Goal: Task Accomplishment & Management: Complete application form

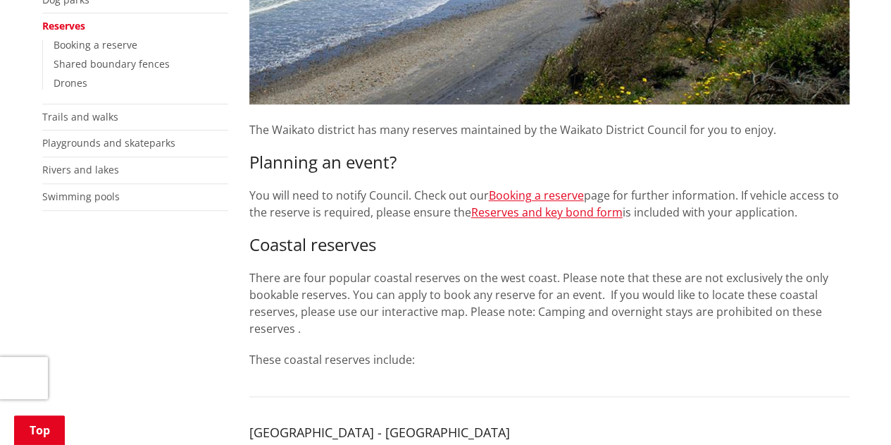
scroll to position [396, 0]
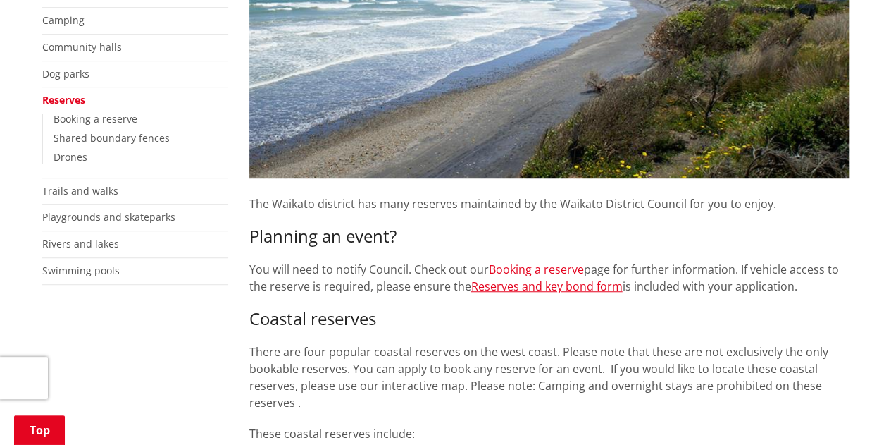
click at [579, 261] on link "Booking a reserve" at bounding box center [536, 269] width 95 height 16
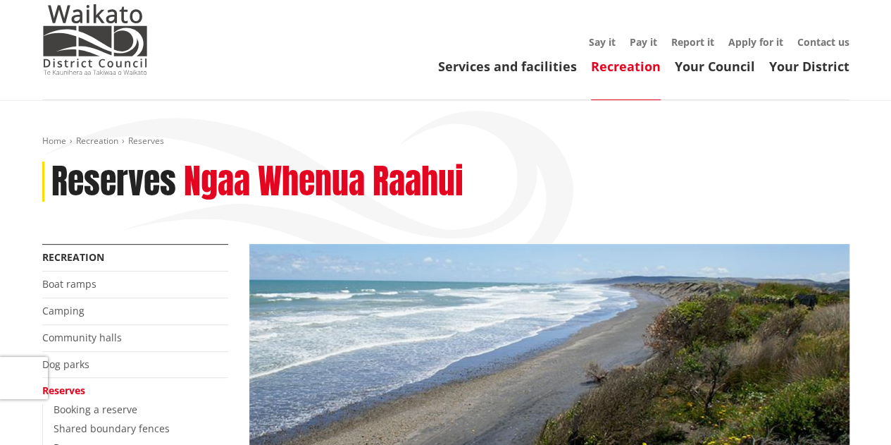
scroll to position [0, 0]
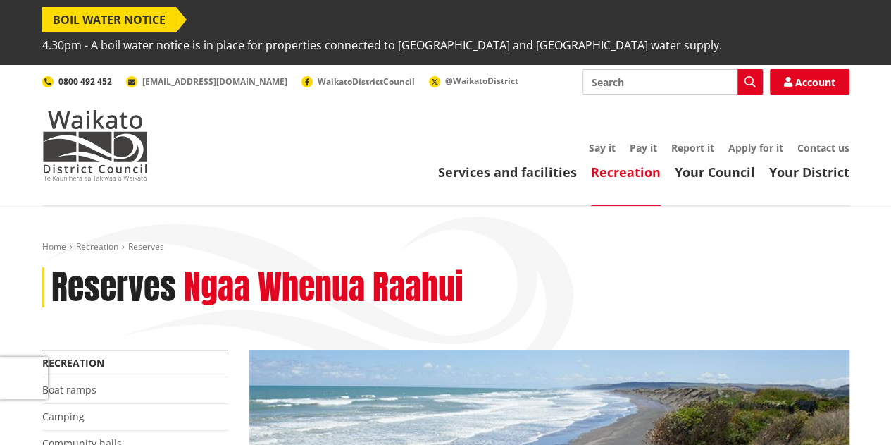
click at [66, 75] on span "0800 492 452" at bounding box center [85, 81] width 54 height 12
click at [534, 164] on link "Services and facilities" at bounding box center [507, 172] width 139 height 17
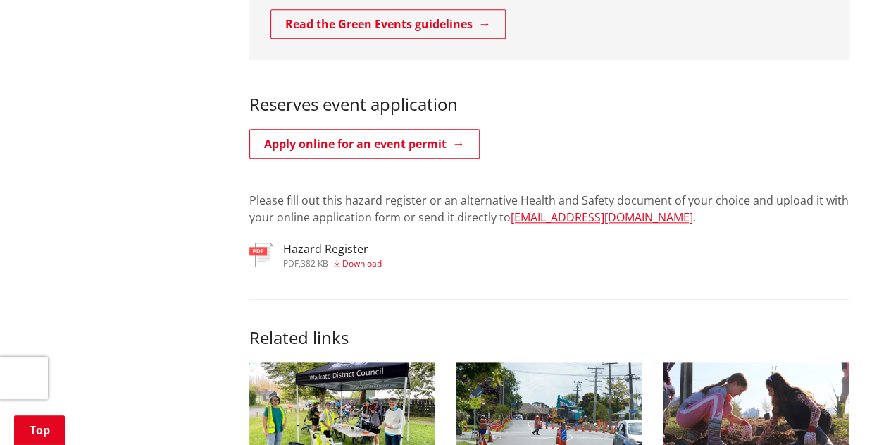
scroll to position [694, 0]
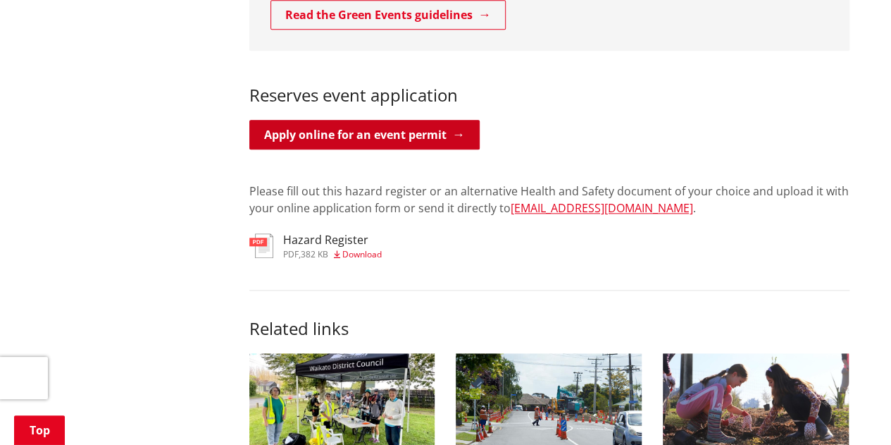
click at [364, 120] on link "Apply online for an event permit" at bounding box center [364, 135] width 230 height 30
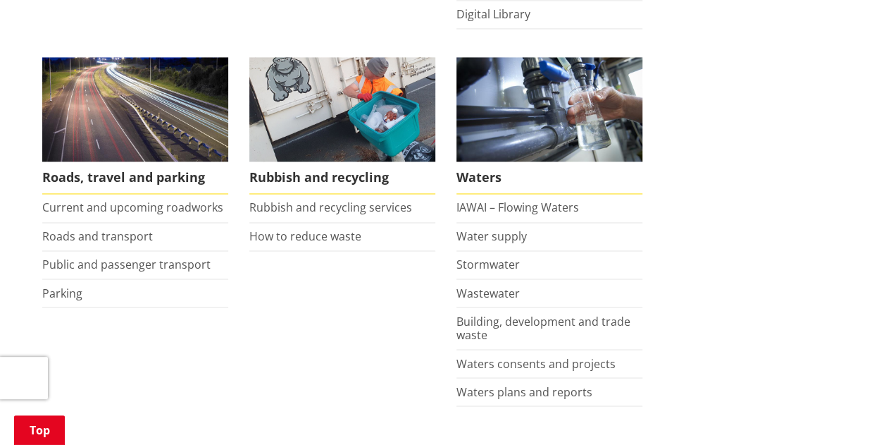
scroll to position [1073, 0]
